Goal: Task Accomplishment & Management: Complete application form

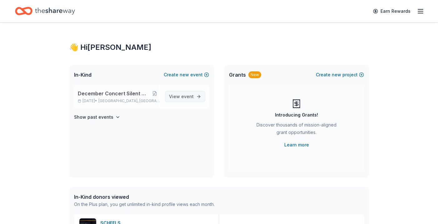
click at [191, 95] on span "event" at bounding box center [187, 96] width 12 height 5
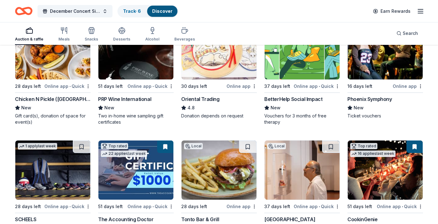
scroll to position [74, 0]
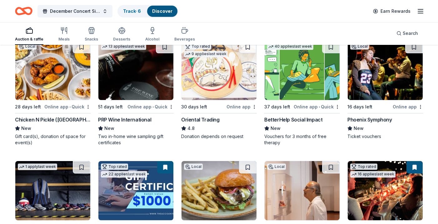
click at [370, 118] on div "Phoenix Symphony" at bounding box center [369, 119] width 45 height 7
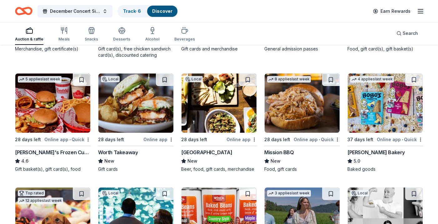
scroll to position [766, 0]
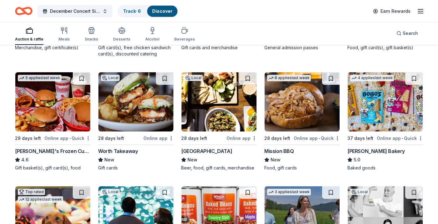
click at [130, 150] on div "Worth Takeaway" at bounding box center [118, 151] width 40 height 7
click at [220, 151] on div "Beaver Street Brewery" at bounding box center [206, 151] width 51 height 7
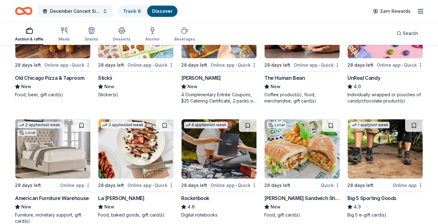
scroll to position [2755, 0]
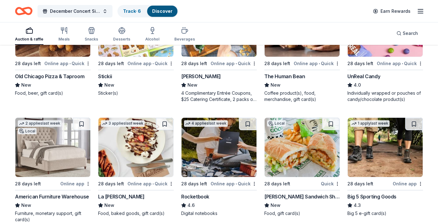
click at [293, 196] on div "Mr. Pickle's Sandwich Shop" at bounding box center [302, 196] width 76 height 7
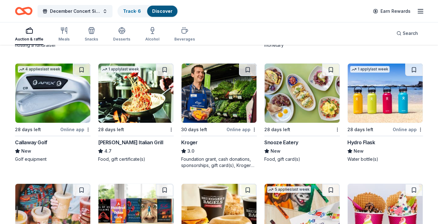
scroll to position [3286, 0]
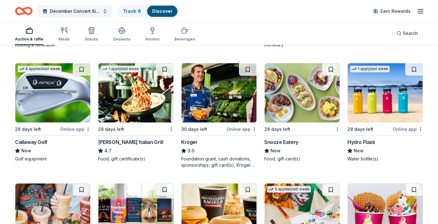
click at [191, 143] on div "Kroger" at bounding box center [189, 142] width 17 height 7
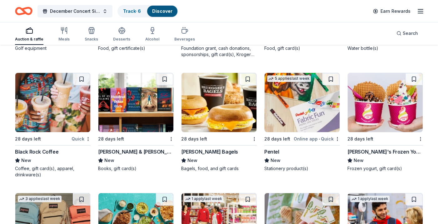
scroll to position [3403, 0]
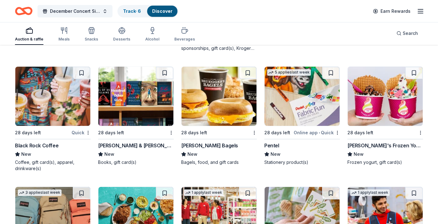
click at [213, 146] on div "Bruegger's Bagels" at bounding box center [209, 145] width 57 height 7
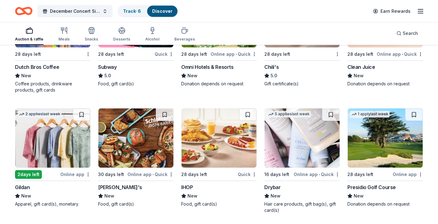
scroll to position [3762, 0]
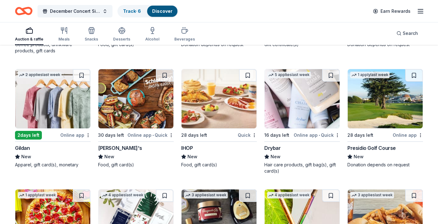
click at [120, 149] on div "Schlotzsky's" at bounding box center [120, 147] width 44 height 7
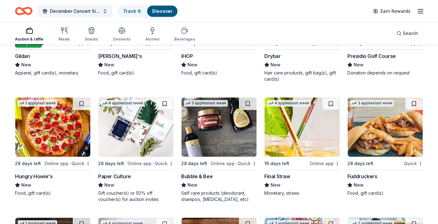
scroll to position [3854, 0]
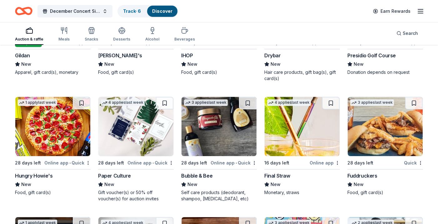
click at [358, 176] on div "Fuddruckers" at bounding box center [362, 175] width 30 height 7
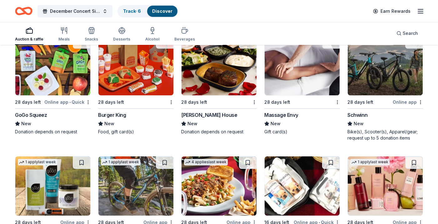
scroll to position [4282, 0]
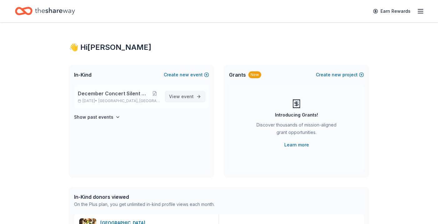
click at [190, 100] on span "View event" at bounding box center [181, 96] width 25 height 7
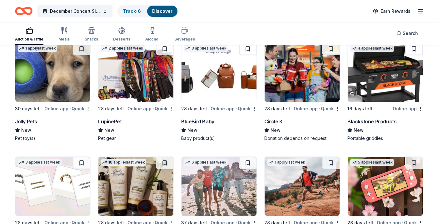
scroll to position [4872, 0]
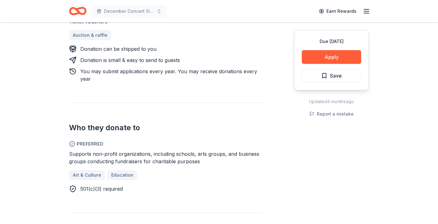
scroll to position [287, 0]
click at [338, 56] on button "Apply" at bounding box center [330, 57] width 59 height 14
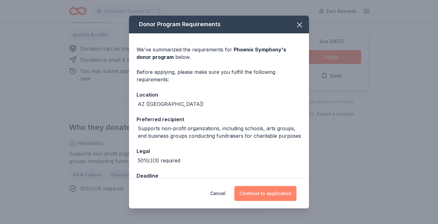
click at [271, 193] on button "Continue to application" at bounding box center [265, 193] width 62 height 15
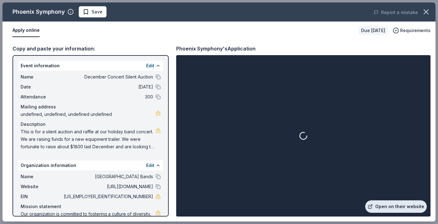
click at [390, 204] on link "Open on their website" at bounding box center [395, 207] width 61 height 12
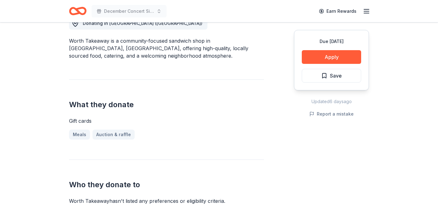
scroll to position [177, 0]
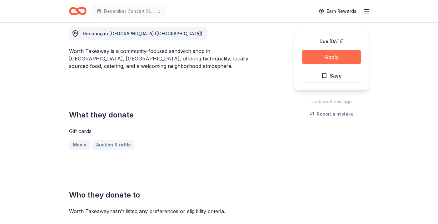
click at [338, 61] on button "Apply" at bounding box center [330, 57] width 59 height 14
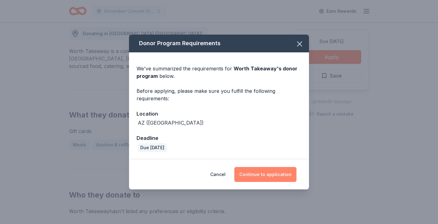
click at [270, 174] on button "Continue to application" at bounding box center [265, 174] width 62 height 15
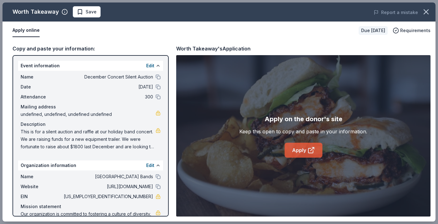
click at [305, 153] on link "Apply" at bounding box center [303, 150] width 38 height 15
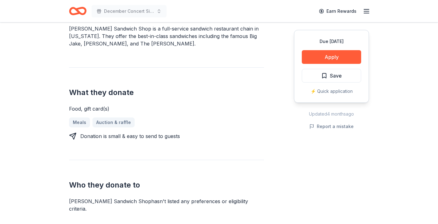
scroll to position [198, 0]
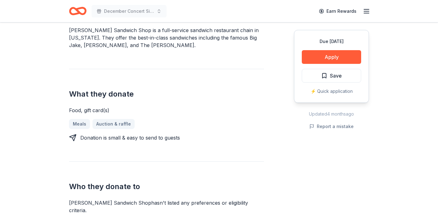
click at [339, 49] on div "Due [DATE] Apply Save ⚡️ Quick application" at bounding box center [331, 66] width 75 height 73
click at [338, 59] on button "Apply" at bounding box center [330, 57] width 59 height 14
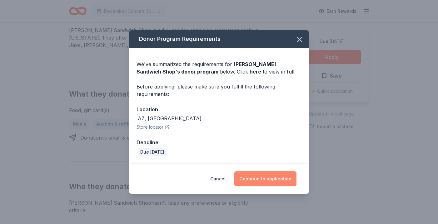
click at [265, 180] on button "Continue to application" at bounding box center [265, 179] width 62 height 15
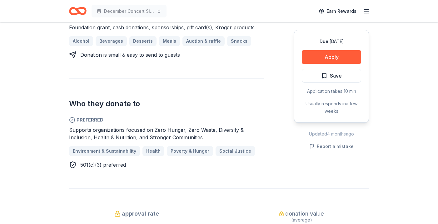
scroll to position [302, 0]
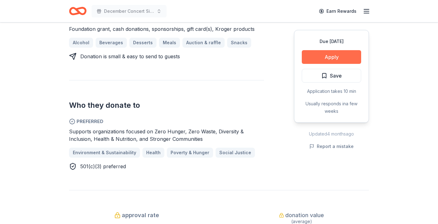
click at [321, 61] on button "Apply" at bounding box center [330, 57] width 59 height 14
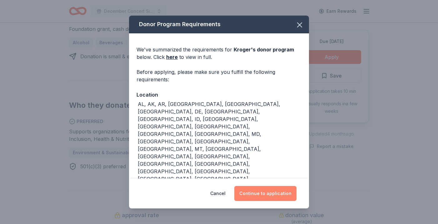
click at [266, 195] on button "Continue to application" at bounding box center [265, 193] width 62 height 15
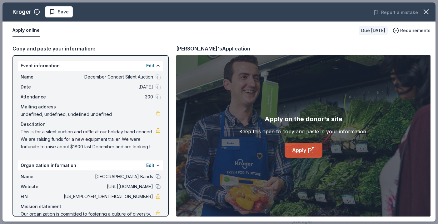
click at [313, 154] on icon at bounding box center [310, 150] width 7 height 7
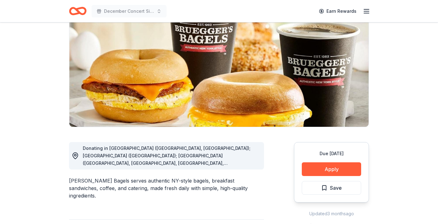
scroll to position [68, 0]
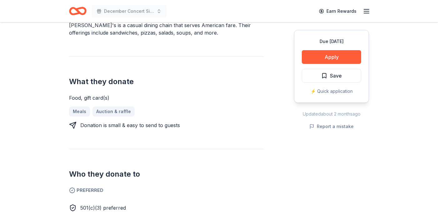
scroll to position [196, 0]
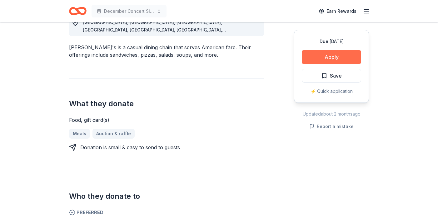
click at [324, 58] on button "Apply" at bounding box center [330, 57] width 59 height 14
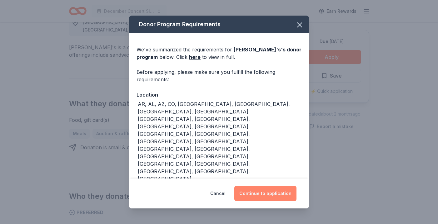
click at [265, 196] on button "Continue to application" at bounding box center [265, 193] width 62 height 15
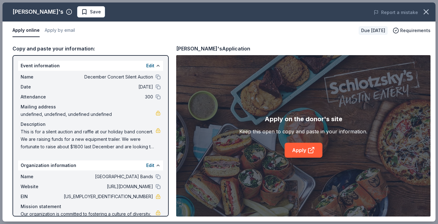
click at [298, 158] on div "Apply on the donor's site Keep this open to copy and paste in your information.…" at bounding box center [303, 136] width 254 height 162
click at [304, 150] on link "Apply" at bounding box center [303, 150] width 38 height 15
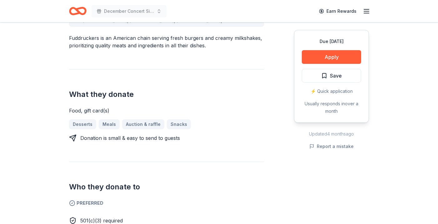
scroll to position [207, 0]
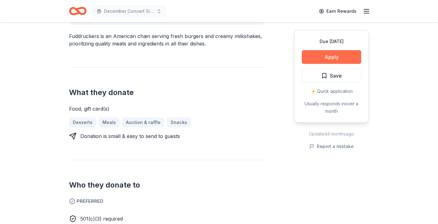
click at [326, 58] on button "Apply" at bounding box center [330, 57] width 59 height 14
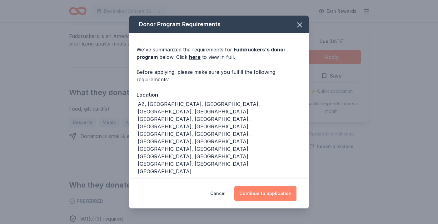
click at [254, 190] on button "Continue to application" at bounding box center [265, 193] width 62 height 15
